Goal: Check status: Check status

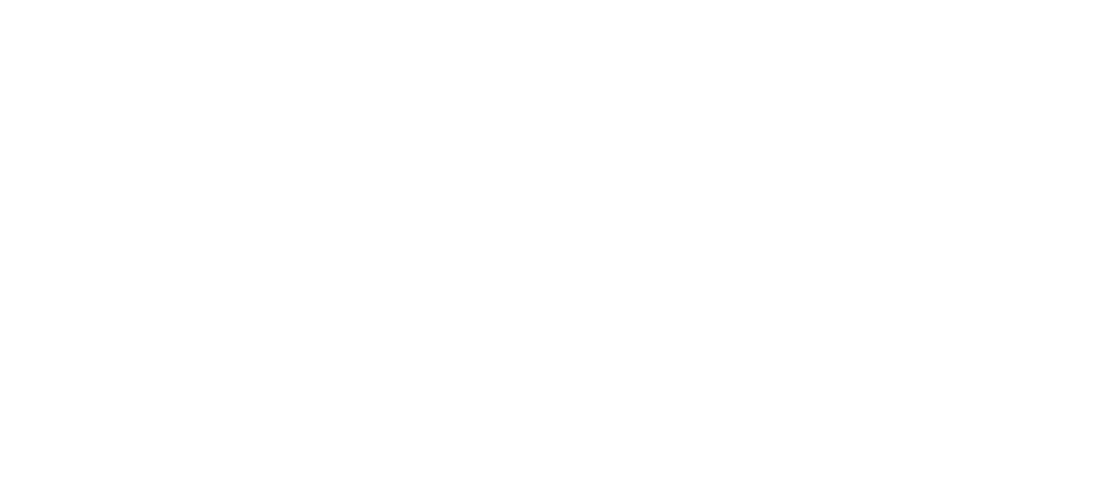
click at [216, 6] on html at bounding box center [546, 3] width 1093 height 6
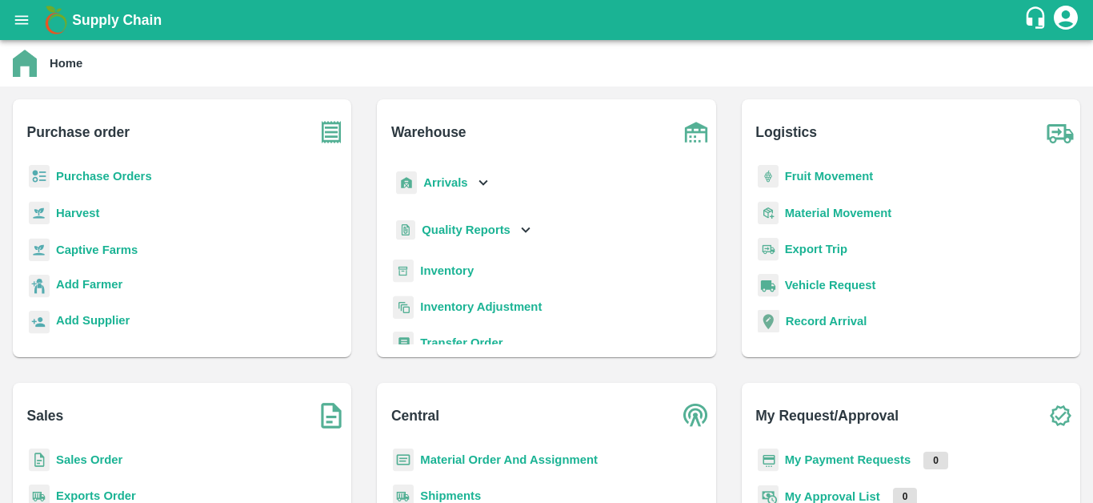
click at [105, 174] on b "Purchase Orders" at bounding box center [104, 176] width 96 height 13
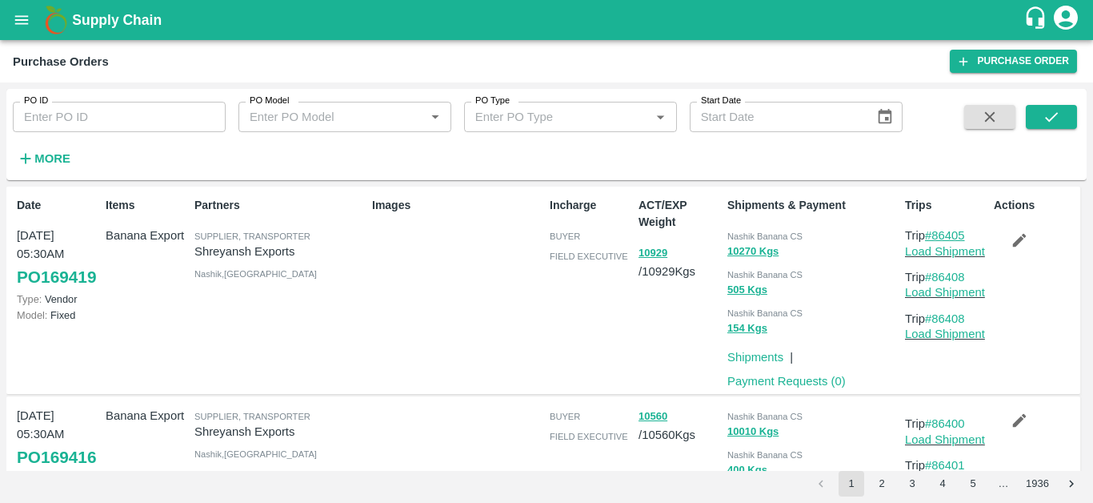
click at [954, 230] on link "#86405" at bounding box center [945, 235] width 40 height 13
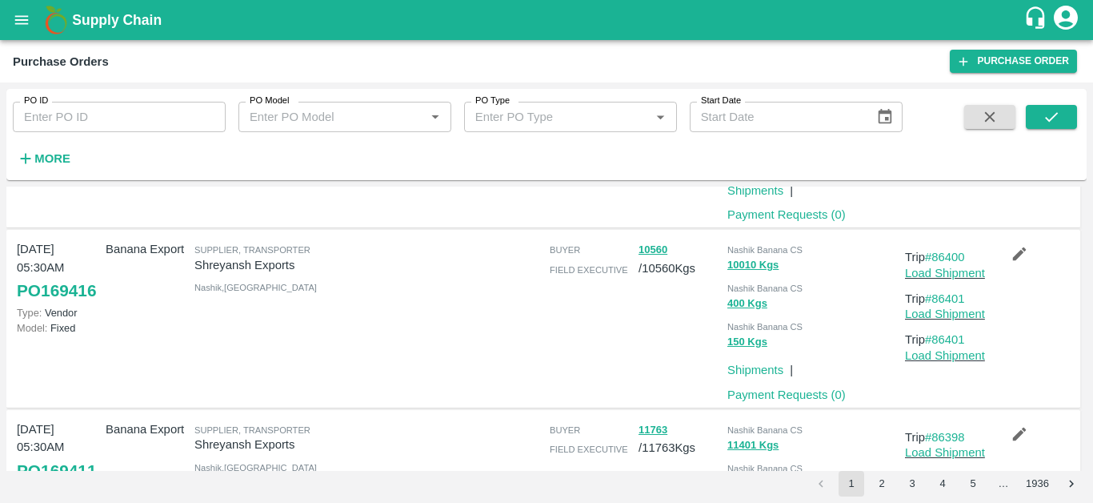
scroll to position [168, 0]
click at [960, 251] on link "#86400" at bounding box center [945, 255] width 40 height 13
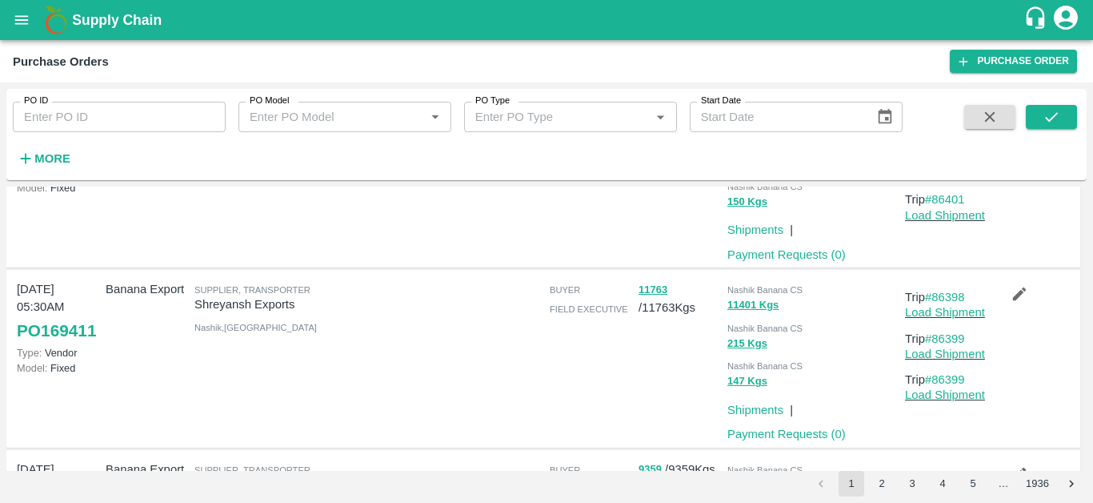
scroll to position [367, 0]
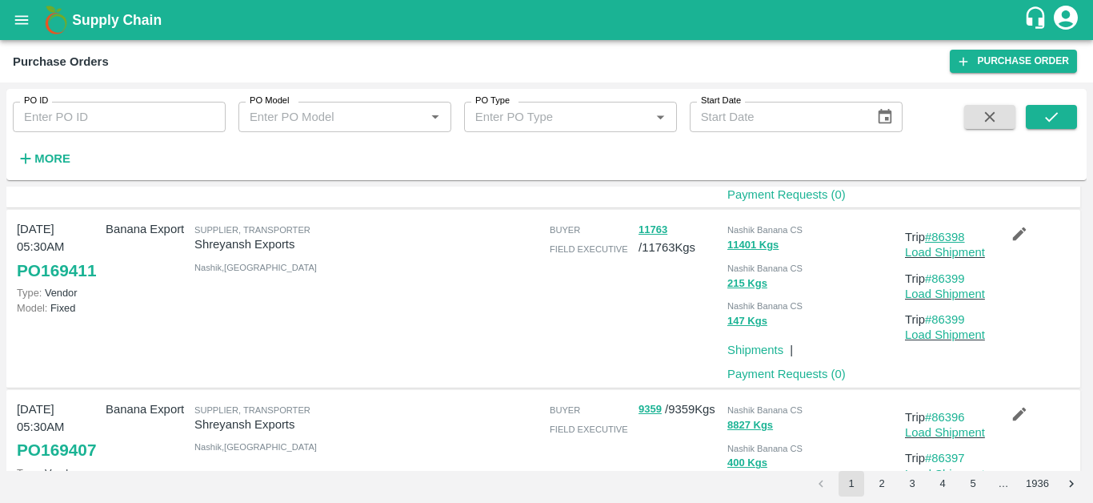
click at [952, 232] on link "#86398" at bounding box center [945, 237] width 40 height 13
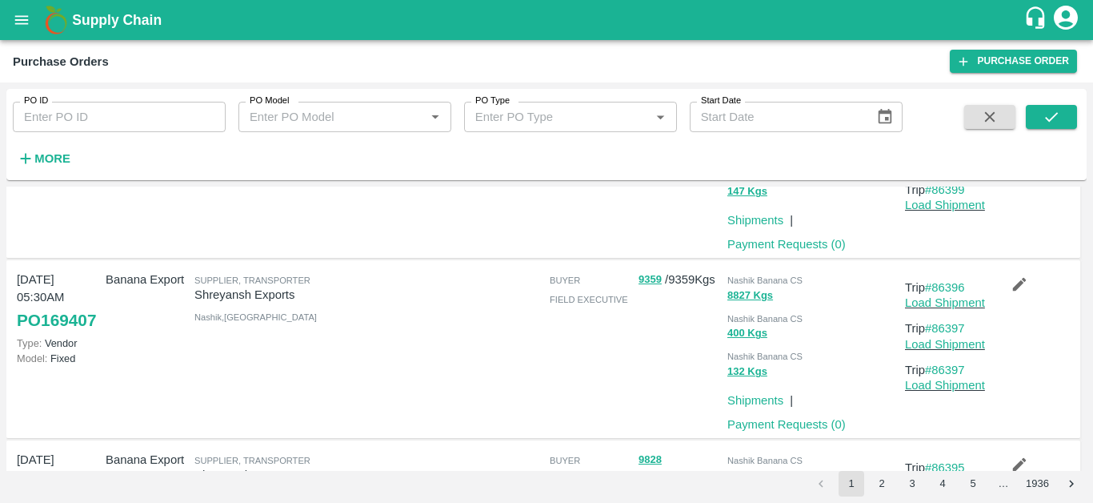
scroll to position [543, 0]
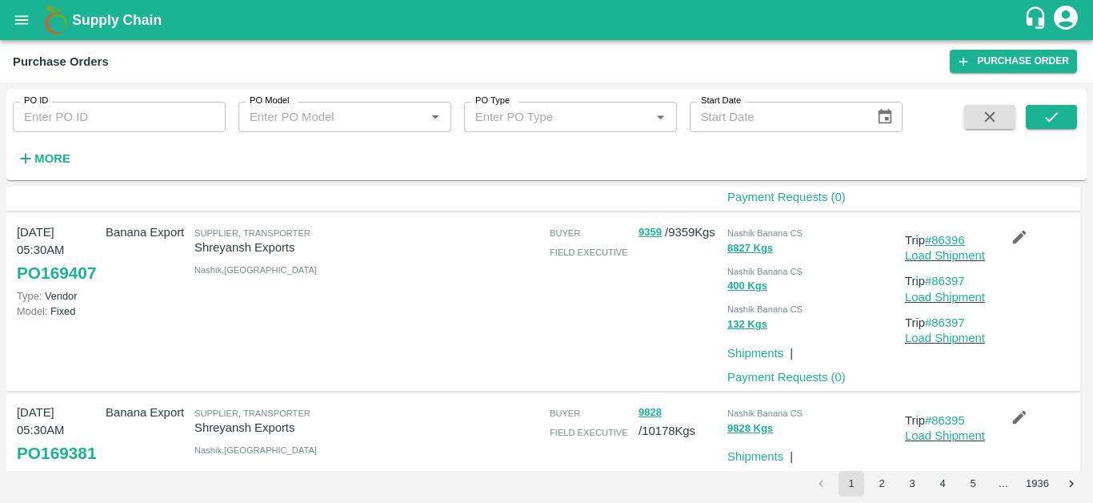
click at [957, 238] on link "#86396" at bounding box center [945, 240] width 40 height 13
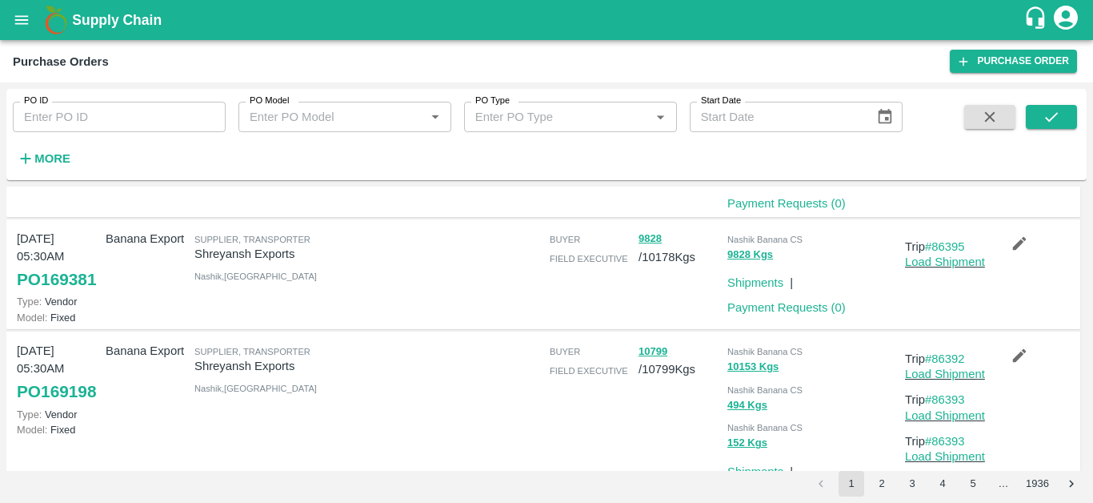
scroll to position [716, 0]
drag, startPoint x: 224, startPoint y: 423, endPoint x: 950, endPoint y: 243, distance: 747.8
click at [950, 243] on link "#86395" at bounding box center [945, 247] width 40 height 13
